Goal: Transaction & Acquisition: Purchase product/service

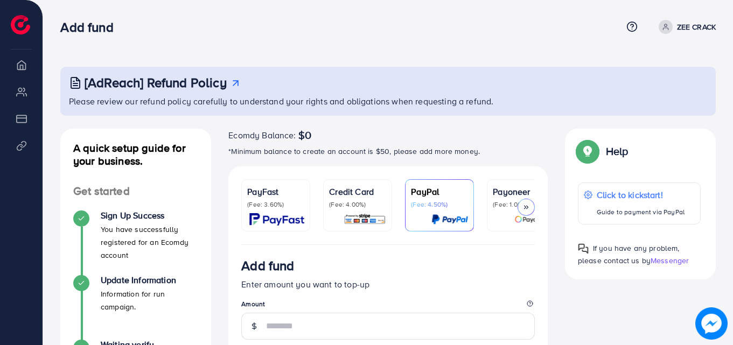
click at [694, 26] on p "ZEE CRACK" at bounding box center [696, 26] width 39 height 13
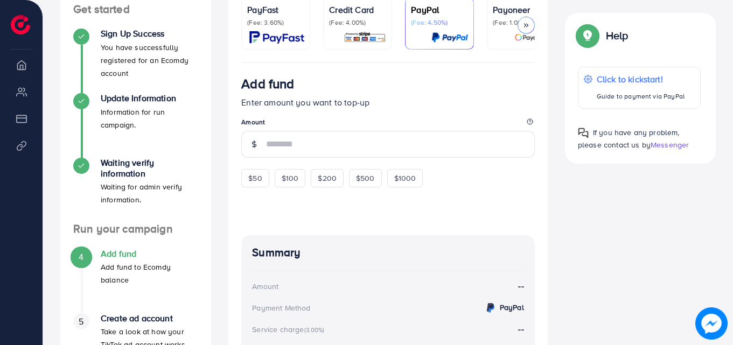
scroll to position [176, 0]
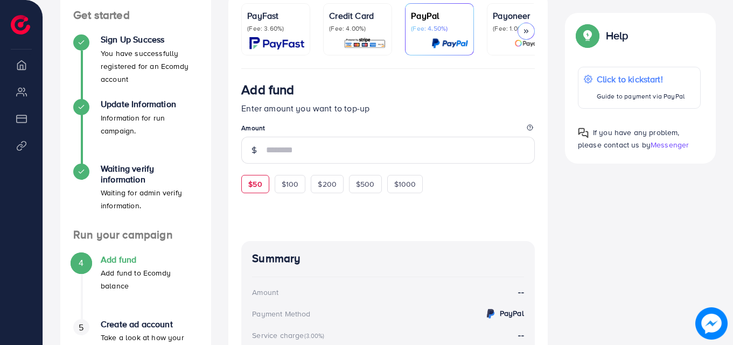
click at [248, 193] on div "$50" at bounding box center [254, 184] width 27 height 18
type input "**"
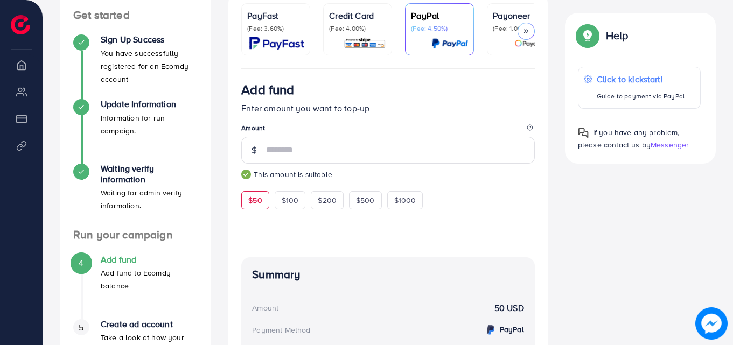
click at [390, 227] on div at bounding box center [388, 227] width 294 height 35
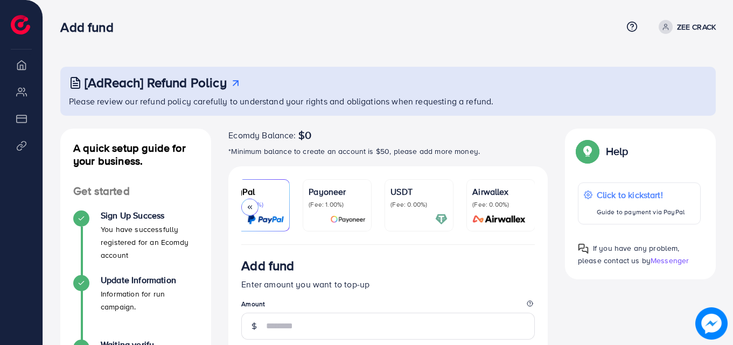
scroll to position [0, 185]
click at [438, 205] on p "(Fee: 0.00%)" at bounding box center [418, 204] width 57 height 9
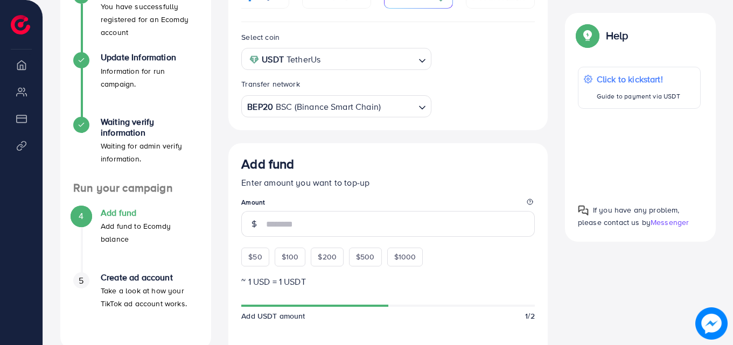
scroll to position [363, 0]
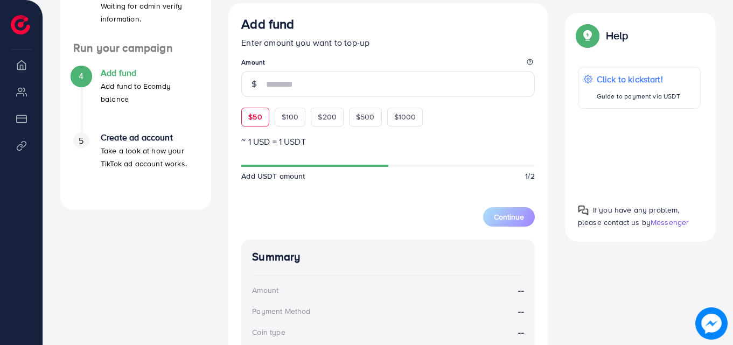
click at [262, 122] on span "$50" at bounding box center [254, 117] width 13 height 11
type input "**"
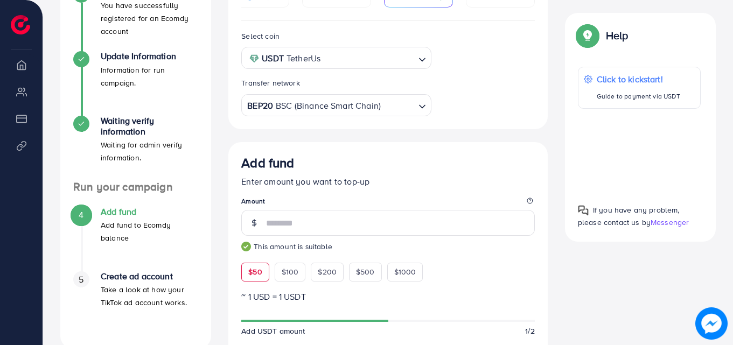
scroll to position [210, 0]
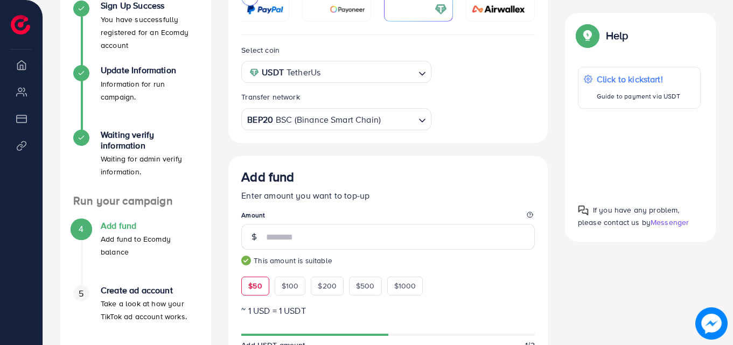
click at [323, 119] on div "BEP20 BSC (Binance Smart Chain)" at bounding box center [330, 118] width 170 height 19
click at [310, 275] on div "Select coin USDT TetherUs Loading... Transfer network Binance User ID Loading..…" at bounding box center [388, 336] width 320 height 603
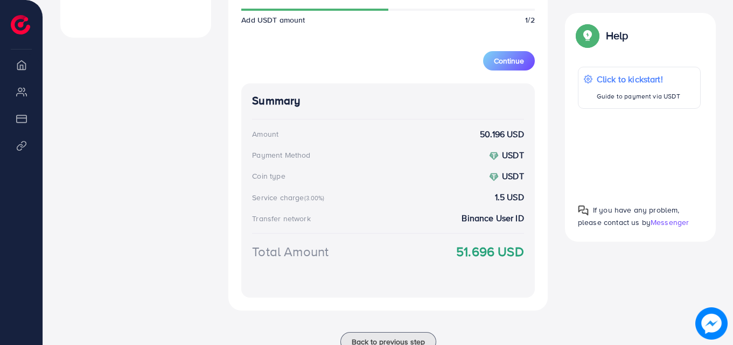
scroll to position [554, 0]
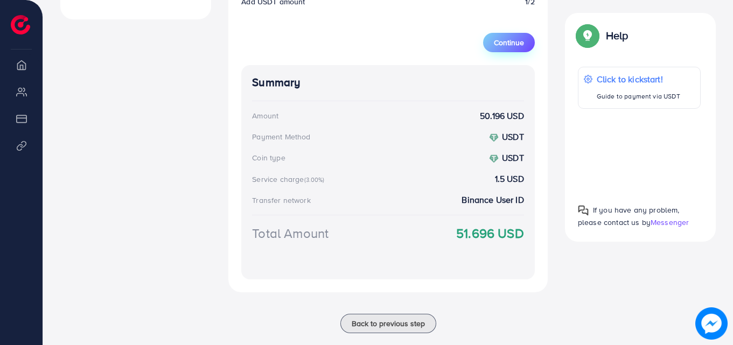
click at [522, 41] on span "Continue" at bounding box center [509, 42] width 30 height 11
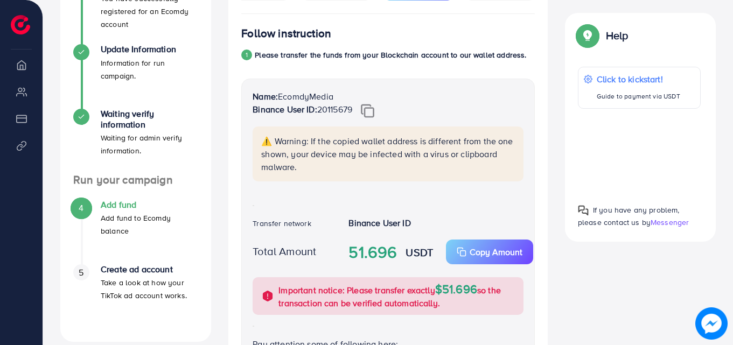
scroll to position [206, 0]
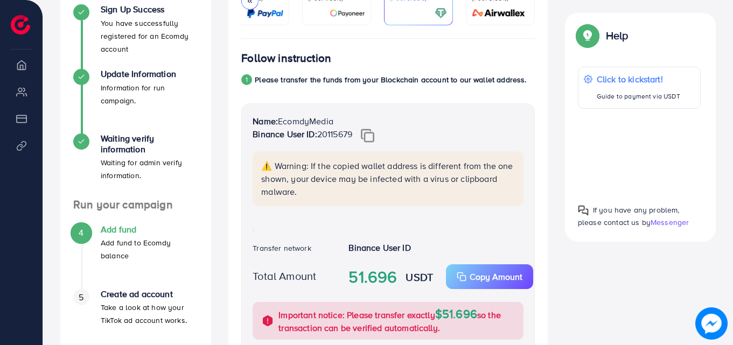
click at [341, 227] on div "Name: EcomdyMedia Binance User ID: 20115679 ⚠️ Warning: If the copied wallet ad…" at bounding box center [388, 260] width 294 height 315
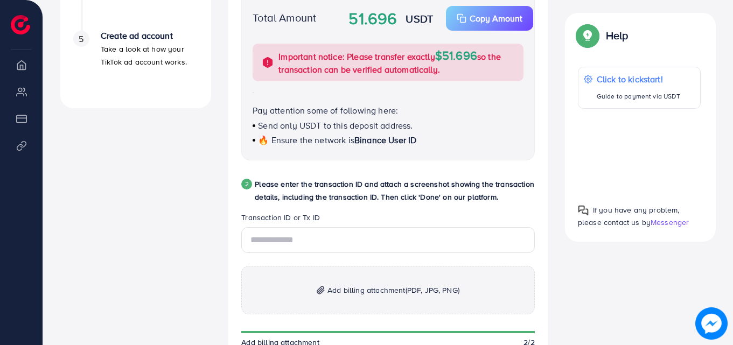
scroll to position [465, 0]
